Goal: Information Seeking & Learning: Learn about a topic

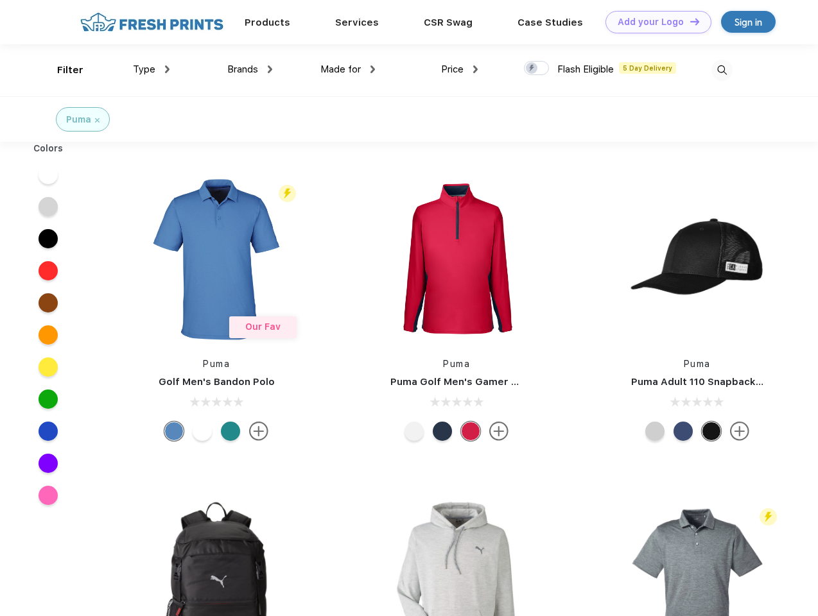
scroll to position [1, 0]
click at [653, 22] on link "Add your Logo Design Tool" at bounding box center [658, 22] width 106 height 22
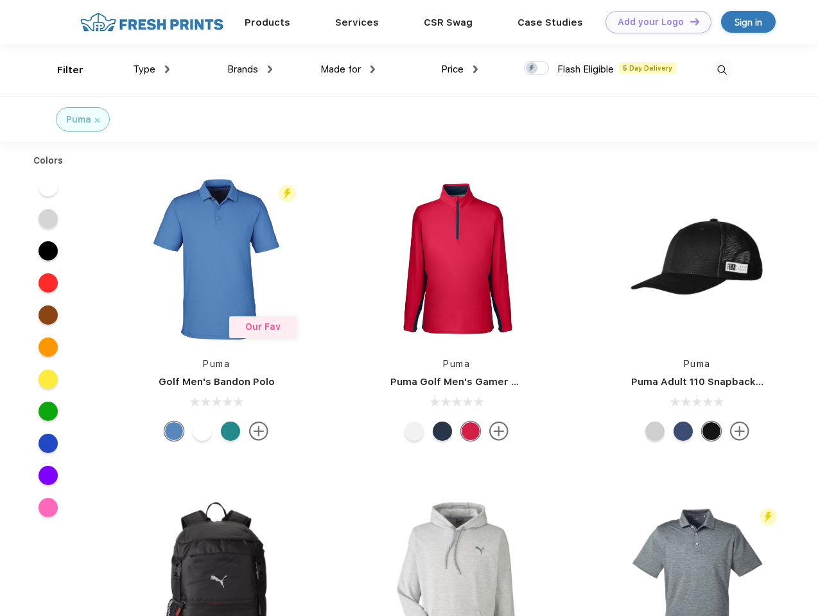
click at [0, 0] on div "Design Tool" at bounding box center [0, 0] width 0 height 0
click at [689, 21] on link "Add your Logo Design Tool" at bounding box center [658, 22] width 106 height 22
click at [62, 70] on div "Filter" at bounding box center [70, 70] width 26 height 15
click at [151, 69] on span "Type" at bounding box center [144, 70] width 22 height 12
click at [250, 69] on span "Brands" at bounding box center [242, 70] width 31 height 12
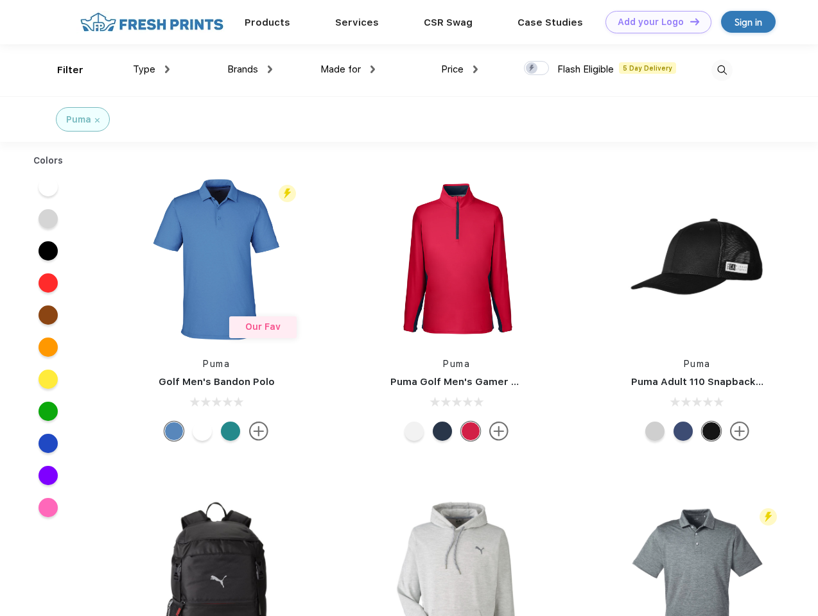
click at [348, 69] on span "Made for" at bounding box center [340, 70] width 40 height 12
click at [459, 69] on span "Price" at bounding box center [452, 70] width 22 height 12
click at [536, 69] on div at bounding box center [536, 68] width 25 height 14
click at [532, 69] on input "checkbox" at bounding box center [528, 64] width 8 height 8
click at [721, 70] on img at bounding box center [721, 70] width 21 height 21
